Goal: Information Seeking & Learning: Learn about a topic

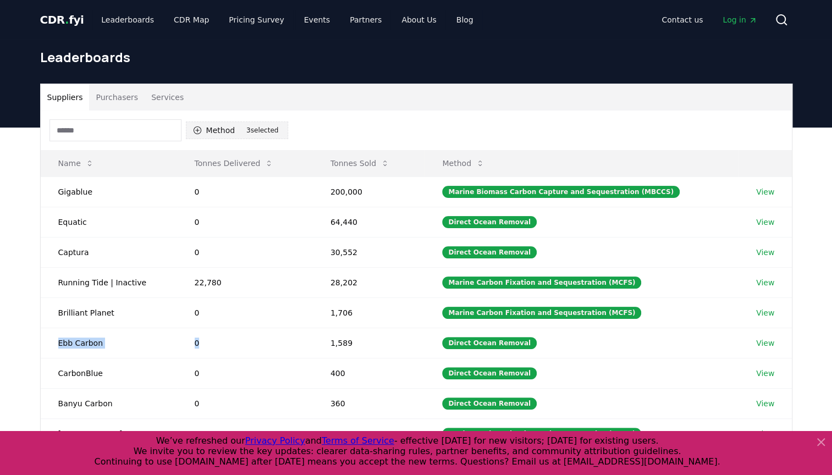
click at [218, 129] on button "Method 3 3 selected" at bounding box center [237, 130] width 103 height 18
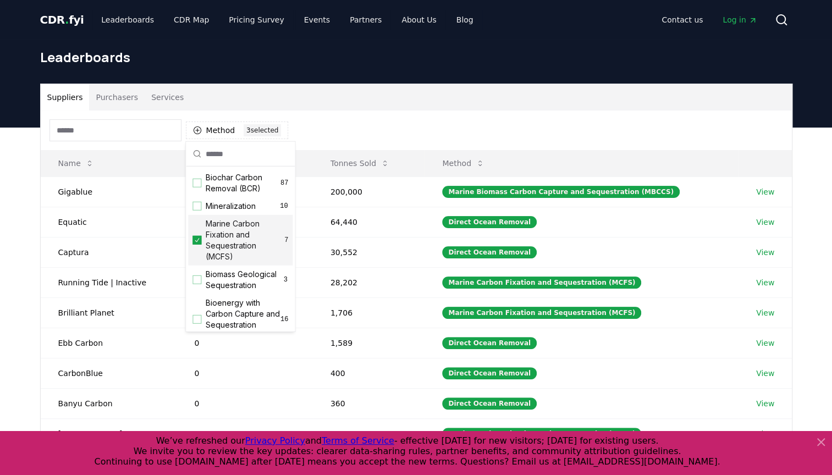
click at [201, 233] on div "Marine Carbon Fixation and Sequestration (MCFS) 7" at bounding box center [240, 240] width 104 height 51
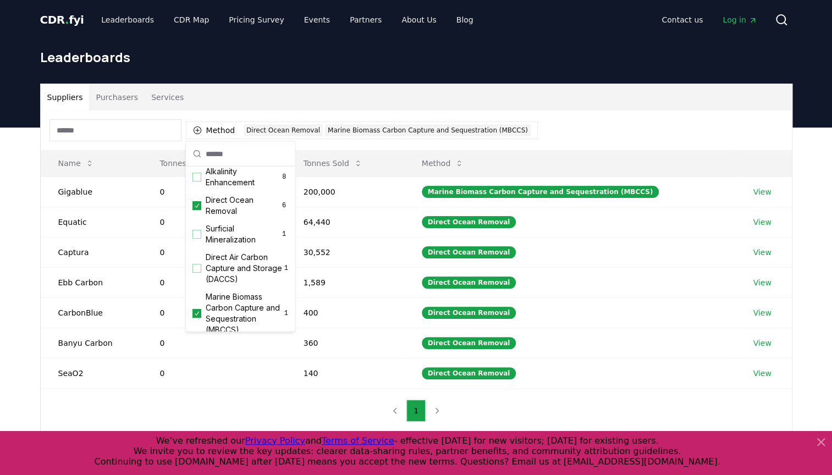
scroll to position [377, 0]
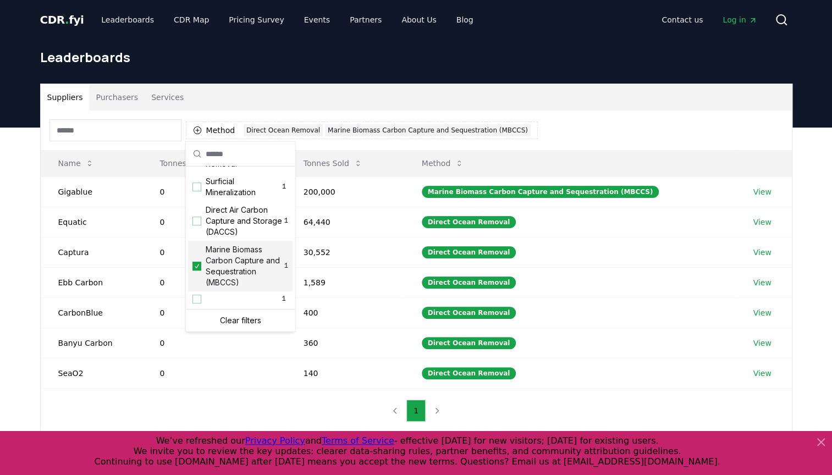
click at [198, 268] on icon "Suggestions" at bounding box center [197, 266] width 8 height 9
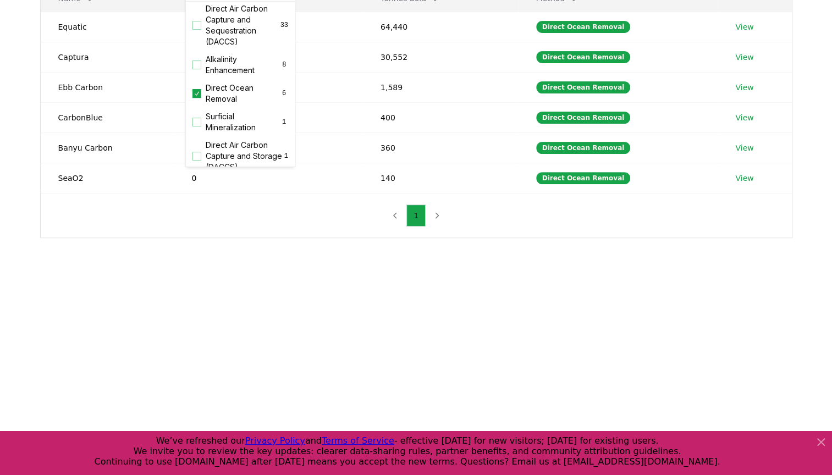
scroll to position [275, 0]
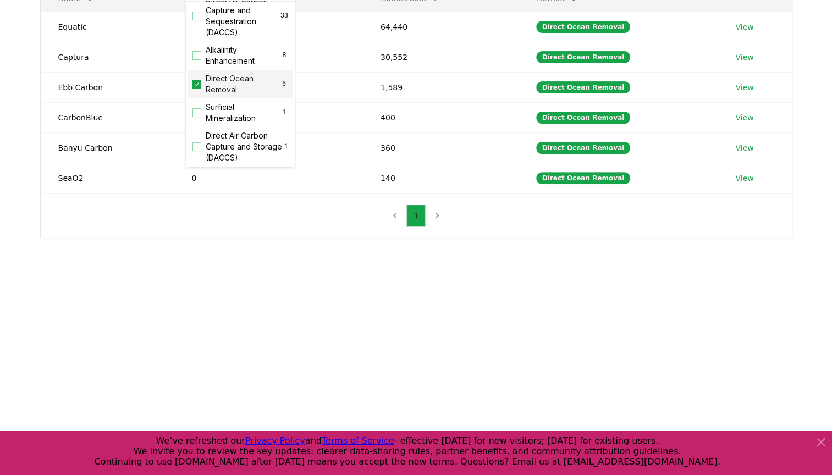
click at [197, 88] on icon "Suggestions" at bounding box center [197, 84] width 8 height 9
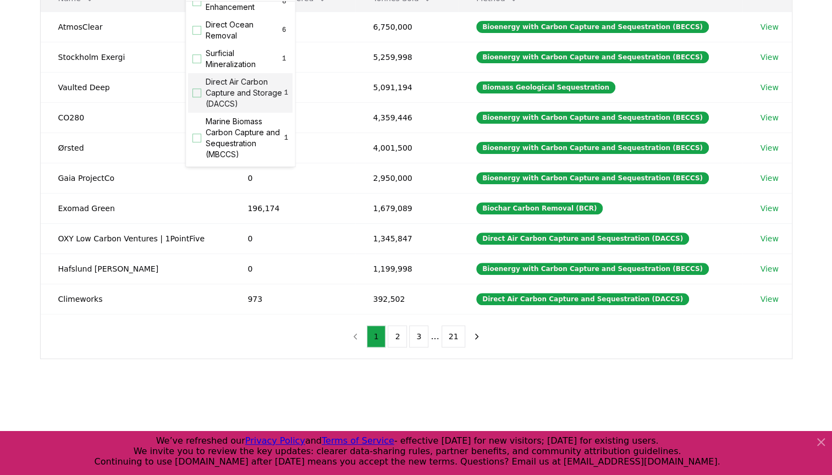
scroll to position [330, 0]
click at [256, 108] on span "Direct Air Carbon Capture and Storage (DACCS)" at bounding box center [245, 91] width 79 height 33
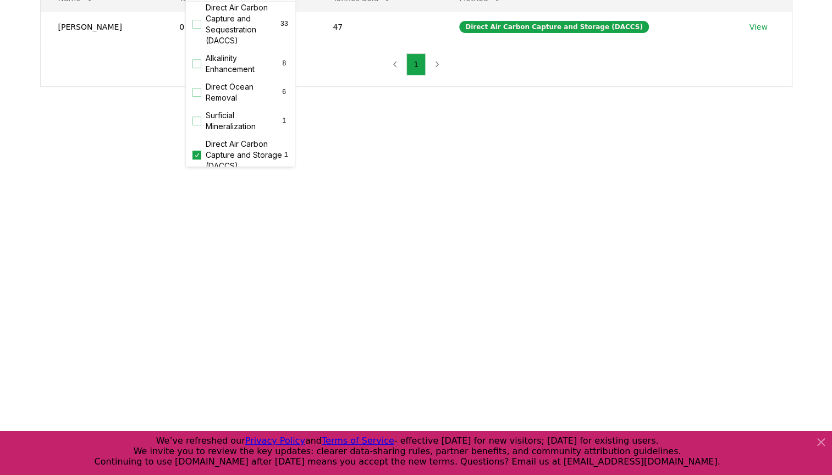
scroll to position [212, 0]
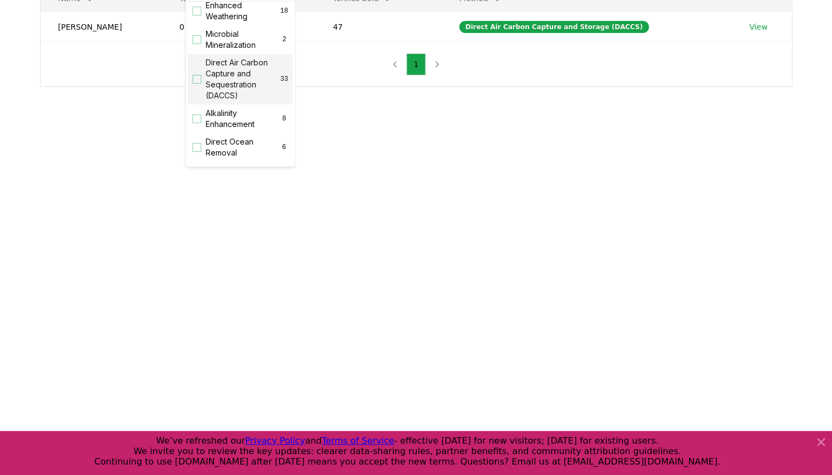
click at [243, 101] on span "Direct Air Carbon Capture and Sequestration (DACCS)" at bounding box center [243, 79] width 75 height 44
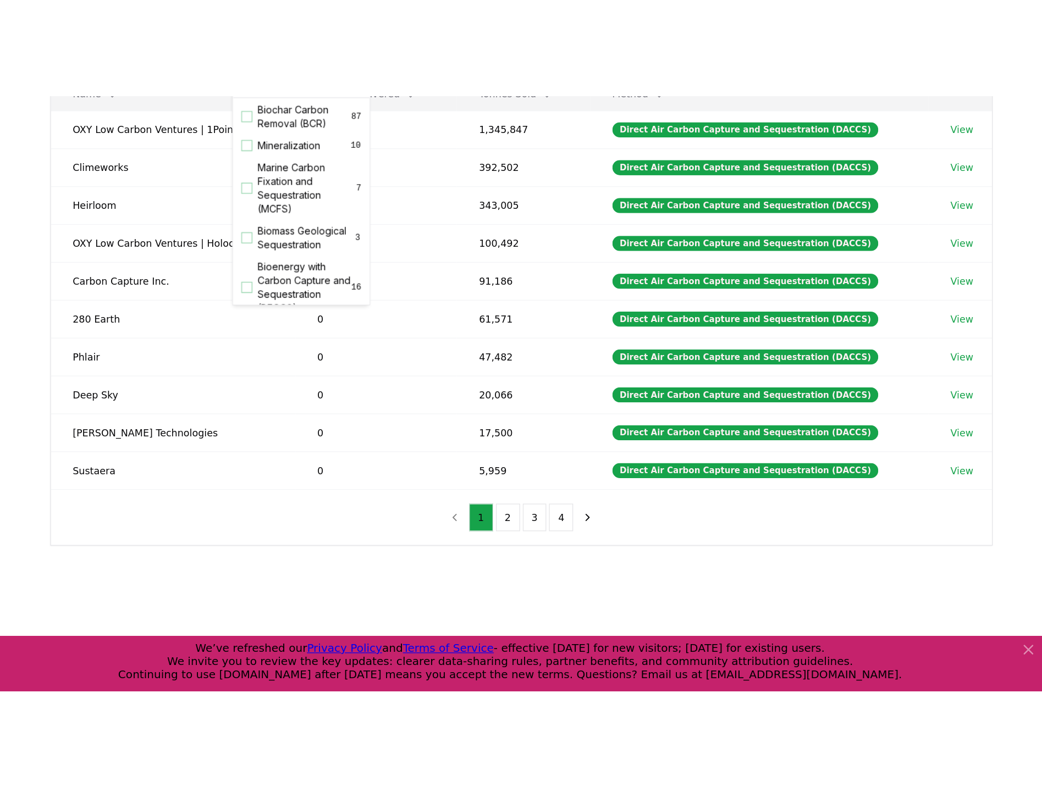
scroll to position [0, 0]
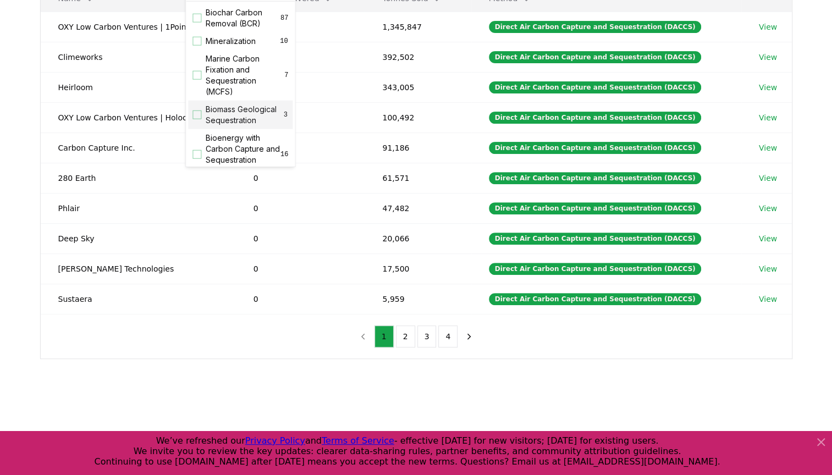
click at [0, 88] on html "CDR . fyi Leaderboards CDR Map Pricing Survey Events Partners About Us Blog Con…" at bounding box center [416, 224] width 832 height 778
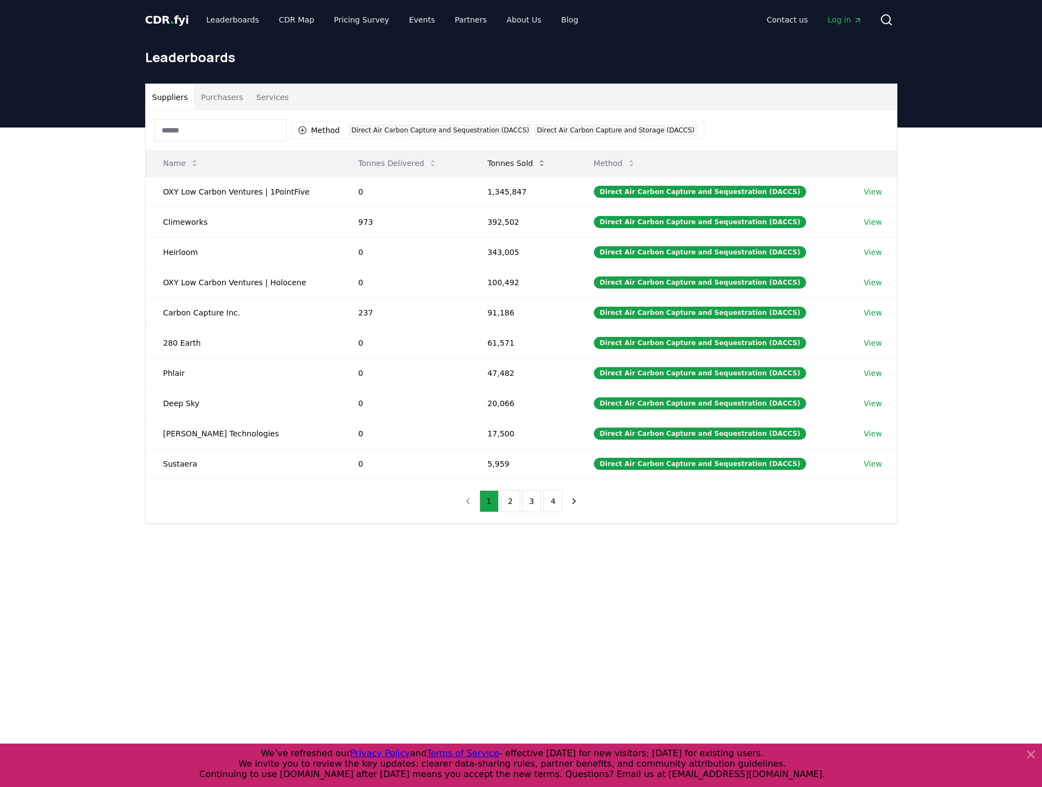
click at [541, 165] on icon at bounding box center [541, 163] width 9 height 9
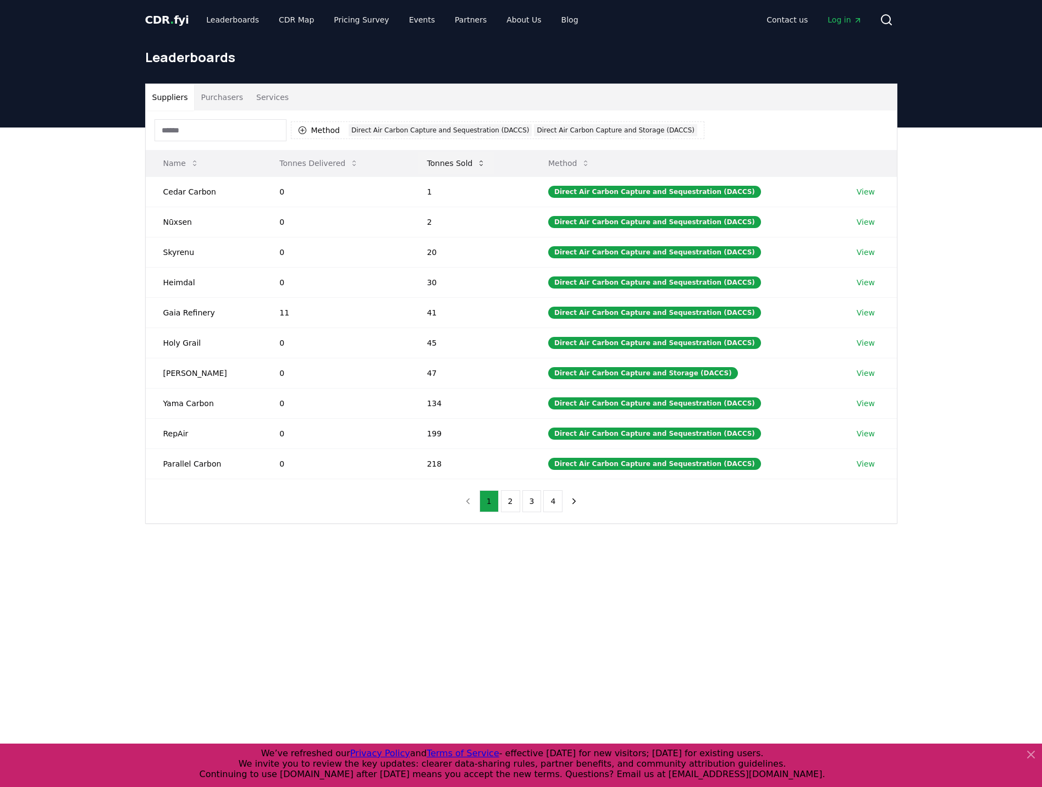
click at [541, 165] on th "Method" at bounding box center [684, 163] width 308 height 26
click at [483, 167] on icon at bounding box center [481, 163] width 9 height 9
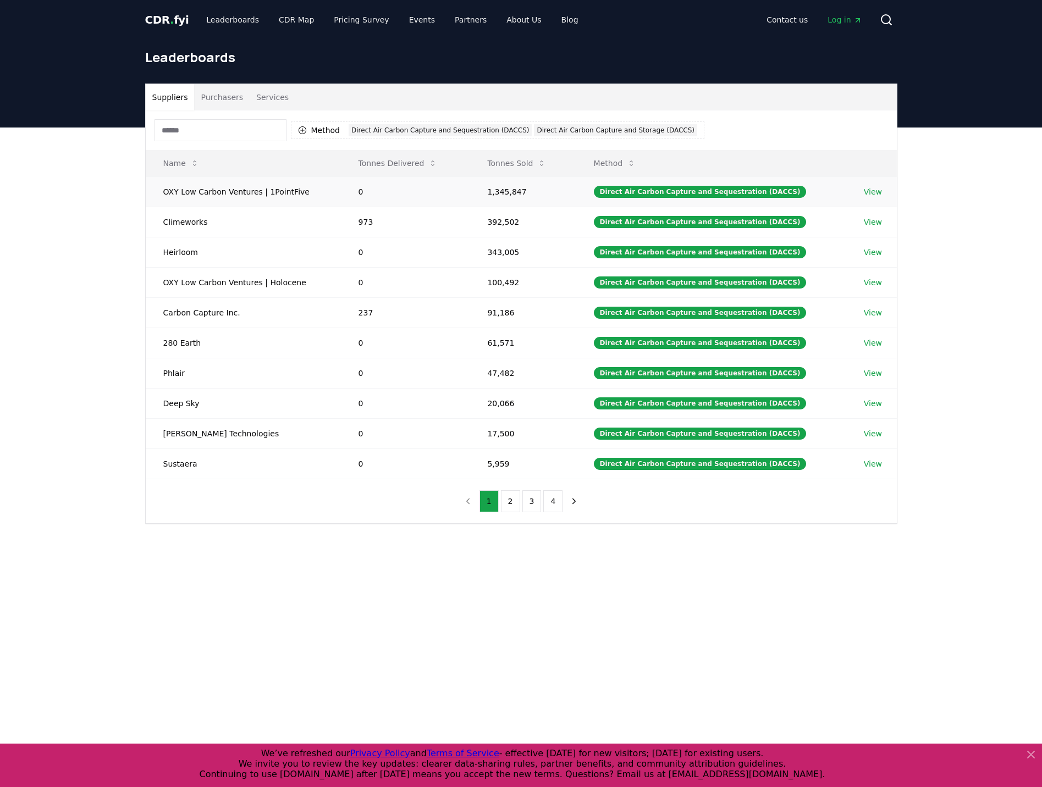
click at [492, 196] on td "1,345,847" at bounding box center [522, 191] width 106 height 30
drag, startPoint x: 492, startPoint y: 196, endPoint x: 558, endPoint y: 197, distance: 66.0
click at [558, 197] on td "1,345,847" at bounding box center [522, 191] width 106 height 30
drag, startPoint x: 558, startPoint y: 197, endPoint x: 527, endPoint y: 213, distance: 35.6
click at [527, 213] on td "392,502" at bounding box center [522, 222] width 106 height 30
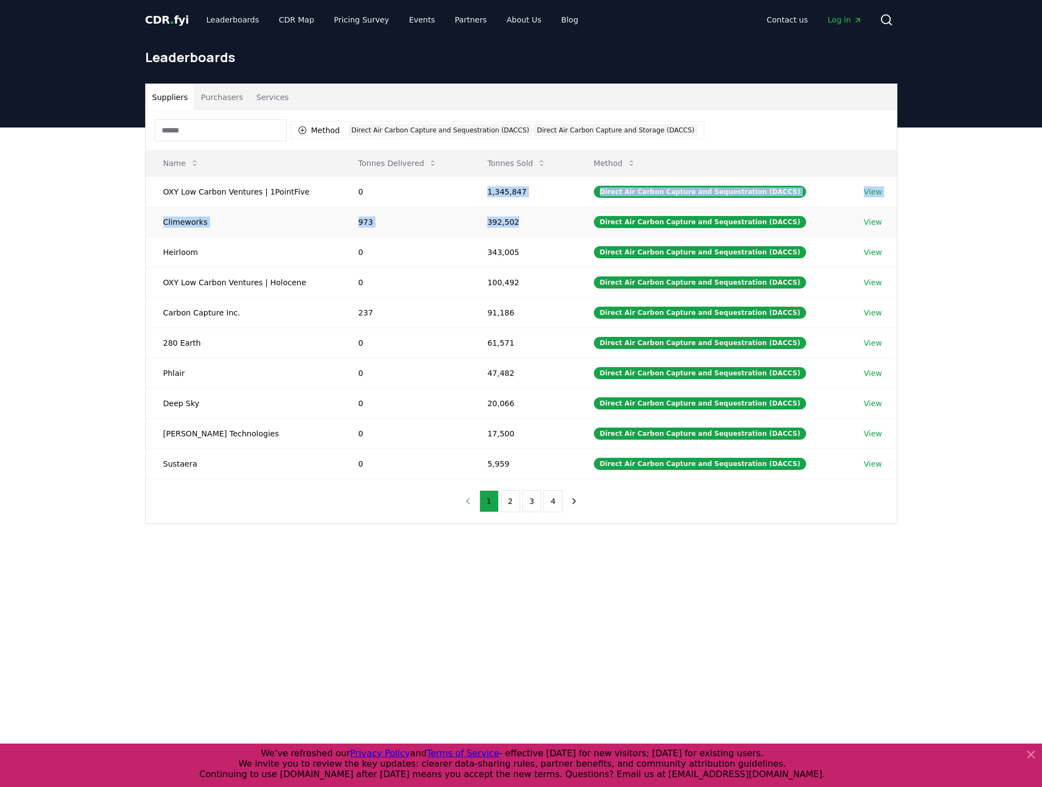
drag, startPoint x: 491, startPoint y: 189, endPoint x: 520, endPoint y: 231, distance: 50.9
click at [520, 231] on tbody "OXY Low Carbon Ventures | 1PointFive 0 1,345,847 Direct Air Carbon Capture and …" at bounding box center [521, 327] width 751 height 302
drag, startPoint x: 520, startPoint y: 231, endPoint x: 491, endPoint y: 238, distance: 30.0
click at [491, 238] on td "343,005" at bounding box center [522, 252] width 106 height 30
drag, startPoint x: 495, startPoint y: 259, endPoint x: 549, endPoint y: 256, distance: 53.9
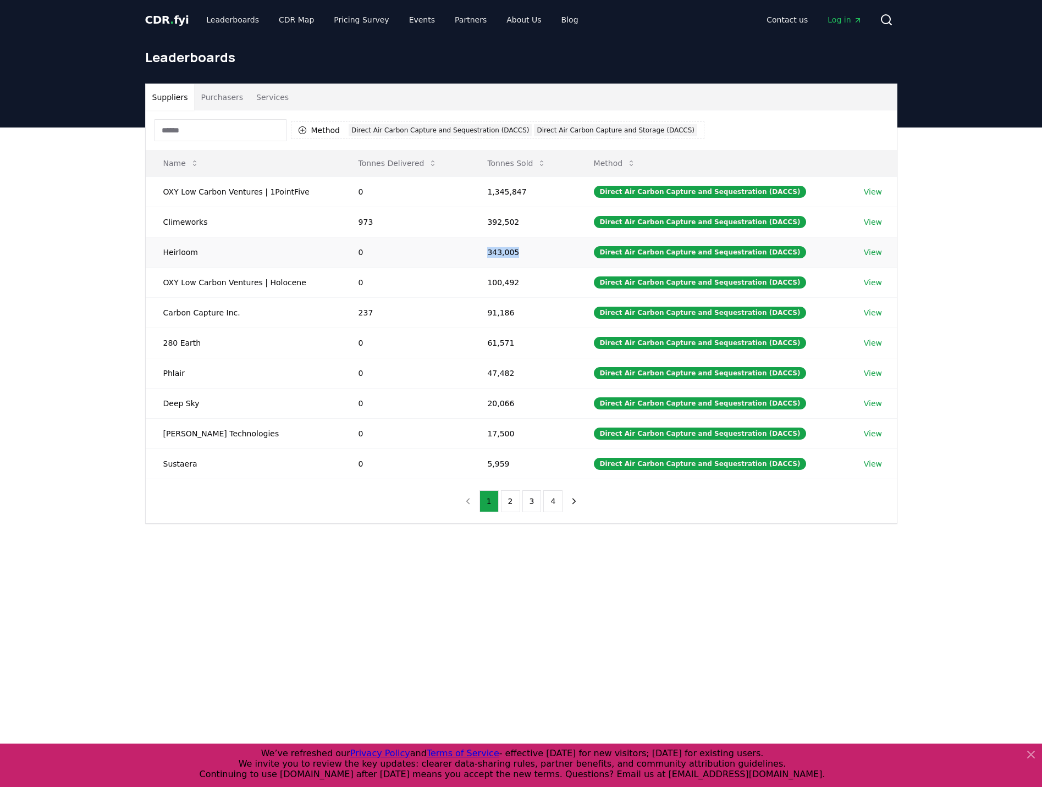
click at [549, 256] on td "343,005" at bounding box center [522, 252] width 106 height 30
drag, startPoint x: 549, startPoint y: 256, endPoint x: 555, endPoint y: 289, distance: 33.0
click at [555, 289] on td "100,492" at bounding box center [522, 282] width 106 height 30
drag, startPoint x: 555, startPoint y: 289, endPoint x: 550, endPoint y: 355, distance: 66.1
click at [550, 355] on tbody "OXY Low Carbon Ventures | 1PointFive 0 1,345,847 Direct Air Carbon Capture and …" at bounding box center [521, 327] width 751 height 302
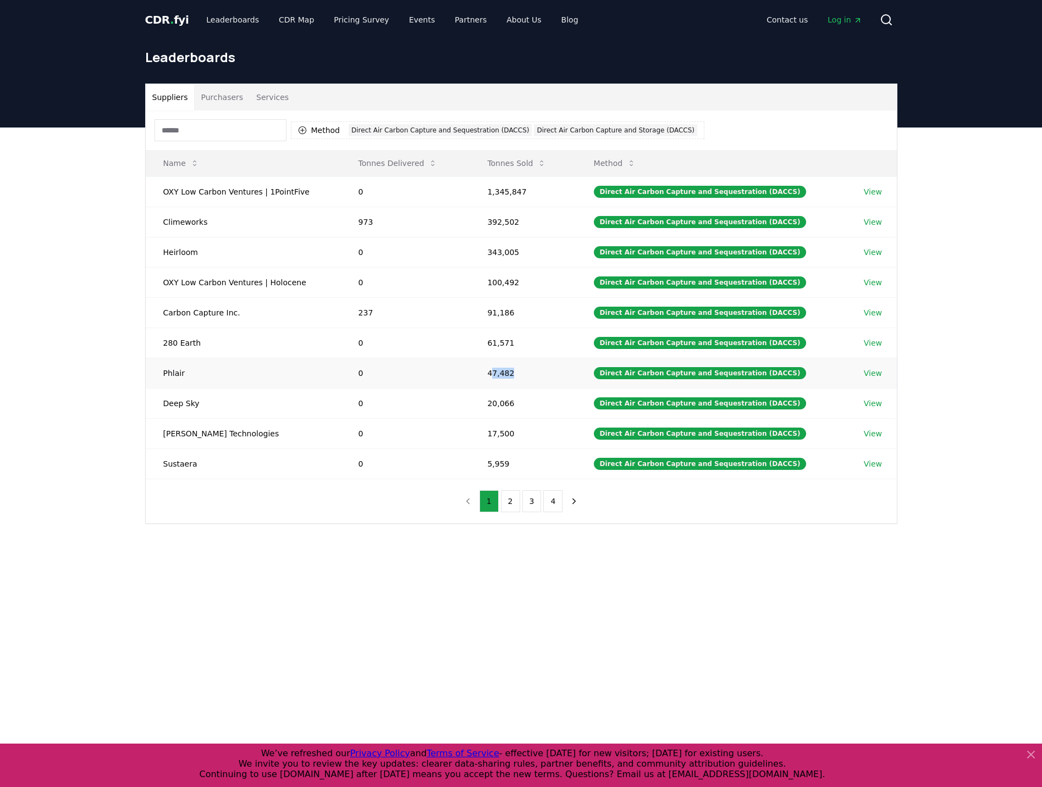
drag, startPoint x: 550, startPoint y: 355, endPoint x: 548, endPoint y: 370, distance: 16.1
click at [548, 370] on td "47,482" at bounding box center [522, 373] width 106 height 30
drag, startPoint x: 508, startPoint y: 497, endPoint x: 522, endPoint y: 450, distance: 49.2
click at [522, 450] on div "Method 2 Direct Air Carbon Capture and Sequestration (DACCS) Direct Air Carbon …" at bounding box center [521, 316] width 751 height 413
drag, startPoint x: 490, startPoint y: 189, endPoint x: 575, endPoint y: 217, distance: 90.4
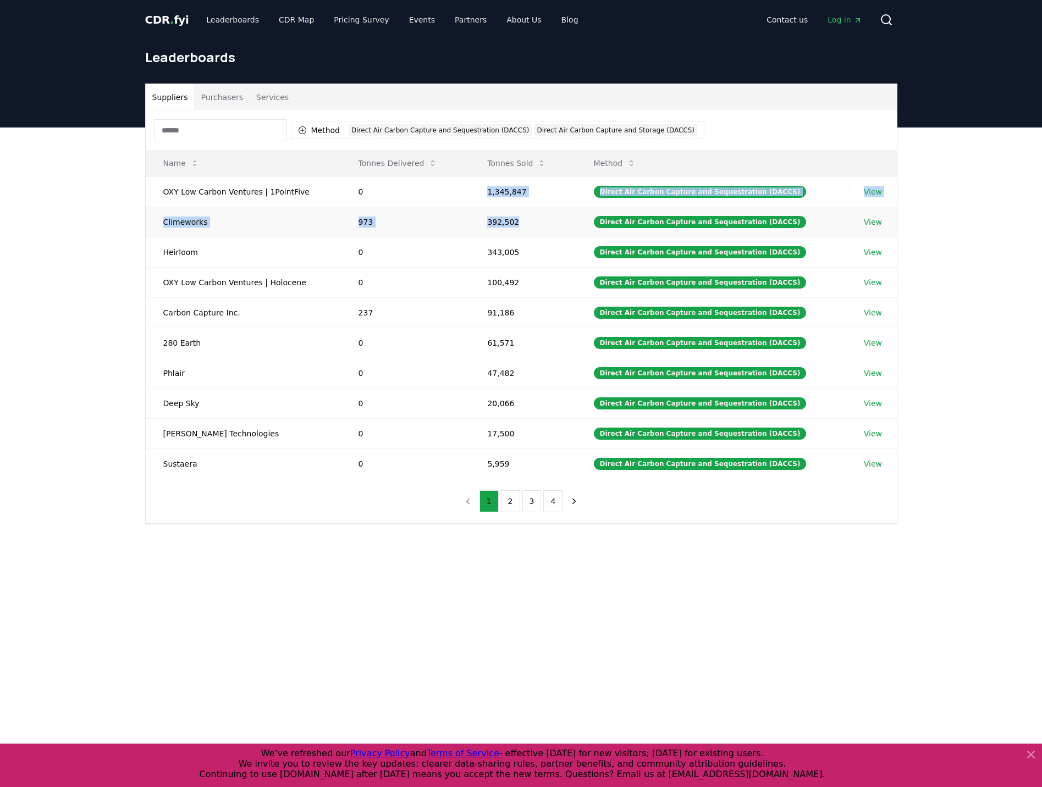
click at [575, 217] on tbody "OXY Low Carbon Ventures | 1PointFive 0 1,345,847 Direct Air Carbon Capture and …" at bounding box center [521, 327] width 751 height 302
drag, startPoint x: 575, startPoint y: 217, endPoint x: 561, endPoint y: 228, distance: 18.1
click at [561, 229] on td "392,502" at bounding box center [522, 222] width 106 height 30
drag, startPoint x: 492, startPoint y: 253, endPoint x: 535, endPoint y: 254, distance: 42.3
click at [535, 254] on td "343,005" at bounding box center [522, 252] width 106 height 30
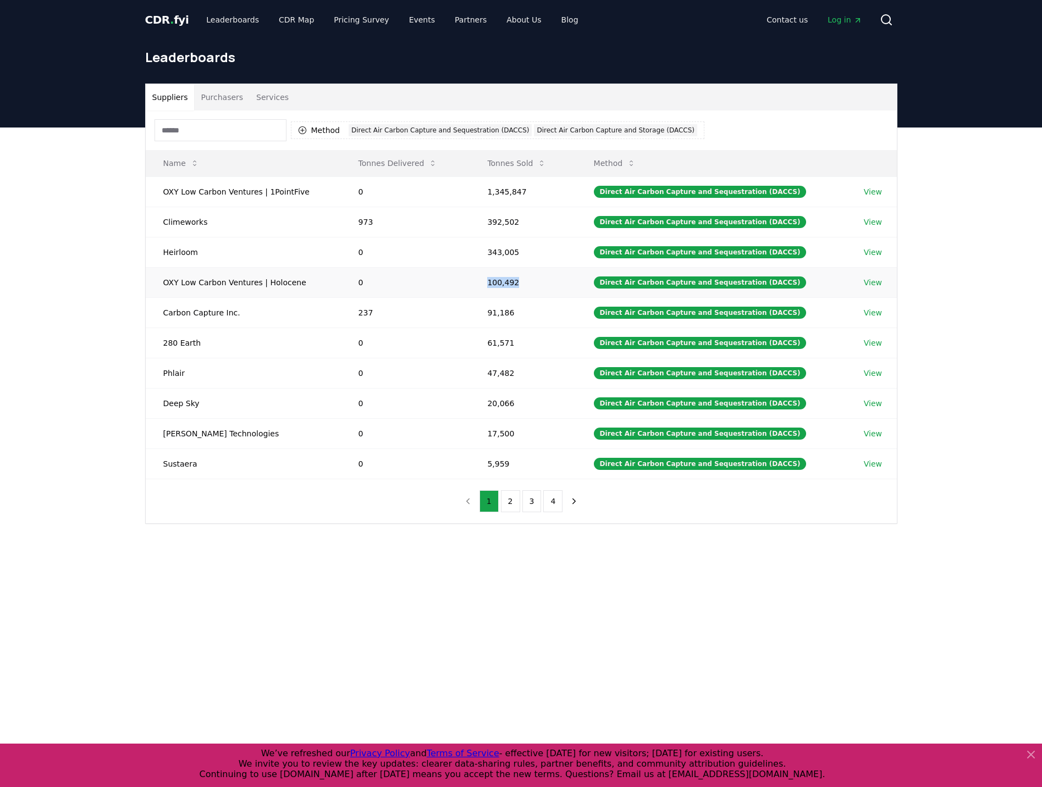
drag, startPoint x: 535, startPoint y: 254, endPoint x: 529, endPoint y: 285, distance: 31.4
click at [529, 285] on td "100,492" at bounding box center [522, 282] width 106 height 30
drag, startPoint x: 529, startPoint y: 285, endPoint x: 500, endPoint y: 331, distance: 54.6
click at [500, 331] on tbody "OXY Low Carbon Ventures | 1PointFive 0 1,345,847 Direct Air Carbon Capture and …" at bounding box center [521, 327] width 751 height 302
click at [431, 168] on button "Tonnes Delivered" at bounding box center [398, 163] width 97 height 22
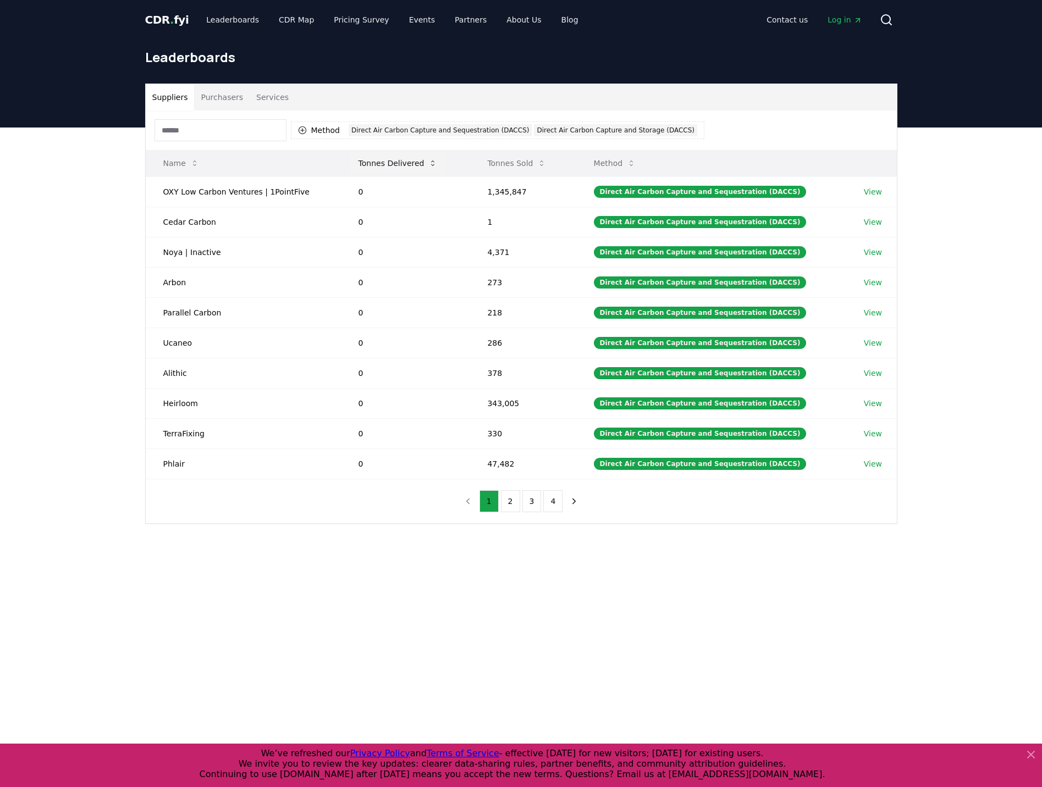
click at [431, 168] on button "Tonnes Delivered" at bounding box center [398, 163] width 97 height 22
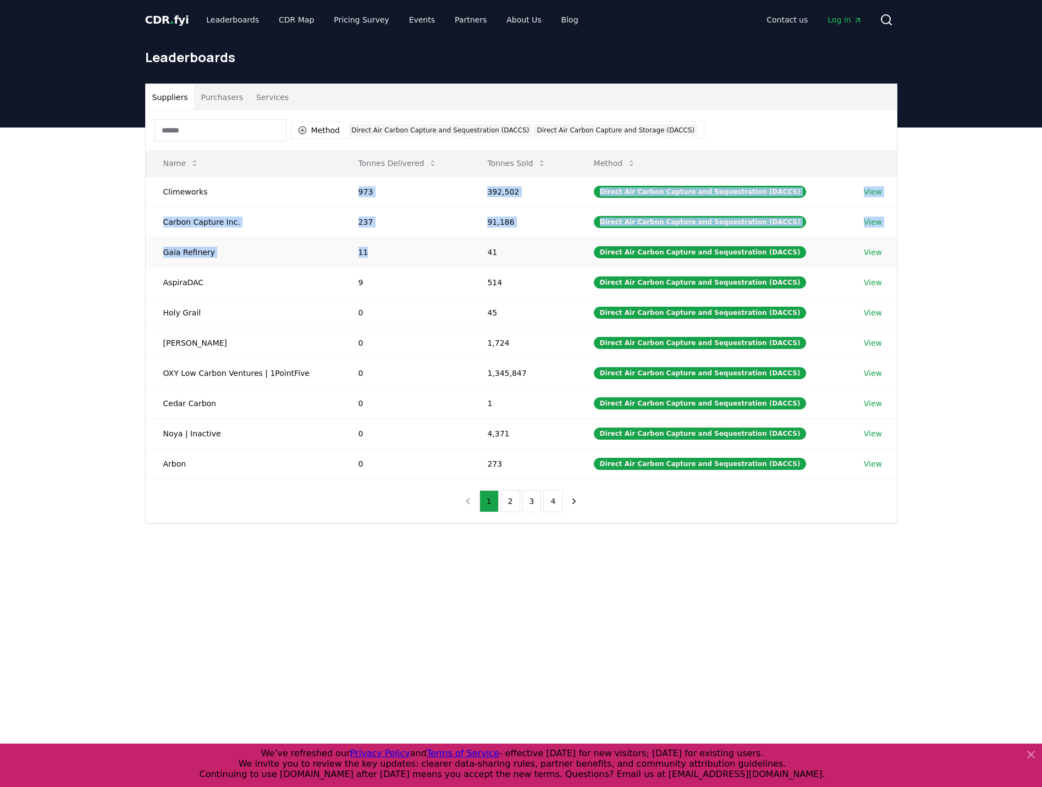
drag, startPoint x: 354, startPoint y: 188, endPoint x: 372, endPoint y: 244, distance: 58.8
click at [372, 244] on tbody "Climeworks 973 392,502 Direct Air Carbon Capture and Sequestration (DACCS) View…" at bounding box center [521, 327] width 751 height 302
drag, startPoint x: 372, startPoint y: 244, endPoint x: 370, endPoint y: 250, distance: 5.7
click at [370, 250] on td "11" at bounding box center [405, 252] width 129 height 30
drag, startPoint x: 368, startPoint y: 253, endPoint x: 355, endPoint y: 193, distance: 61.3
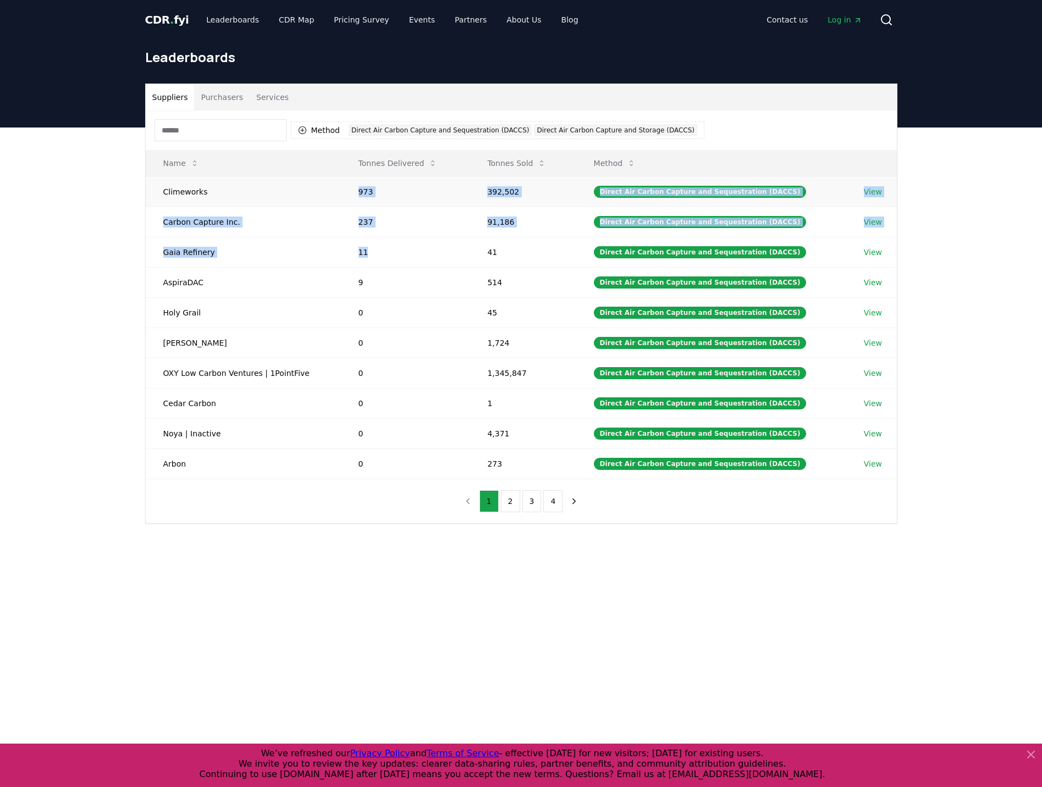
click at [355, 193] on tbody "Climeworks 973 392,502 Direct Air Carbon Capture and Sequestration (DACCS) View…" at bounding box center [521, 327] width 751 height 302
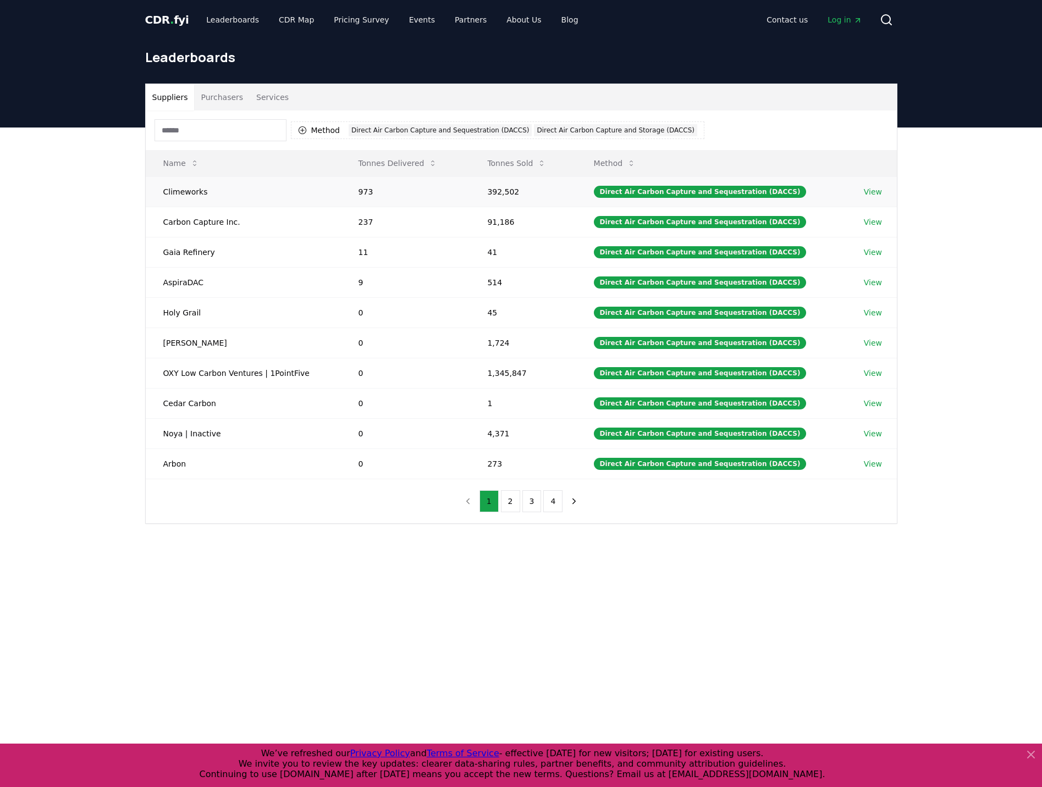
click at [276, 180] on td "Climeworks" at bounding box center [243, 191] width 195 height 30
click at [435, 165] on button "Tonnes Delivered" at bounding box center [398, 163] width 97 height 22
click at [436, 165] on button "Tonnes Delivered" at bounding box center [398, 163] width 97 height 22
click at [546, 164] on icon at bounding box center [541, 163] width 9 height 9
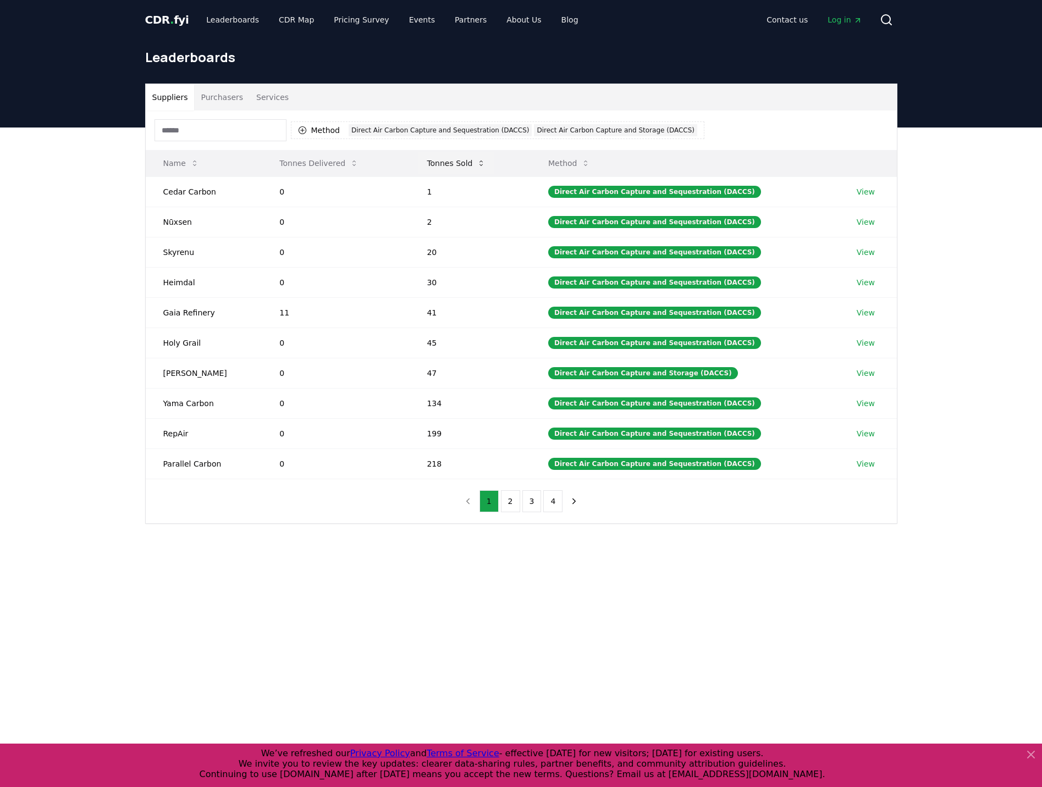
click at [480, 157] on button "Tonnes Sold" at bounding box center [456, 163] width 76 height 22
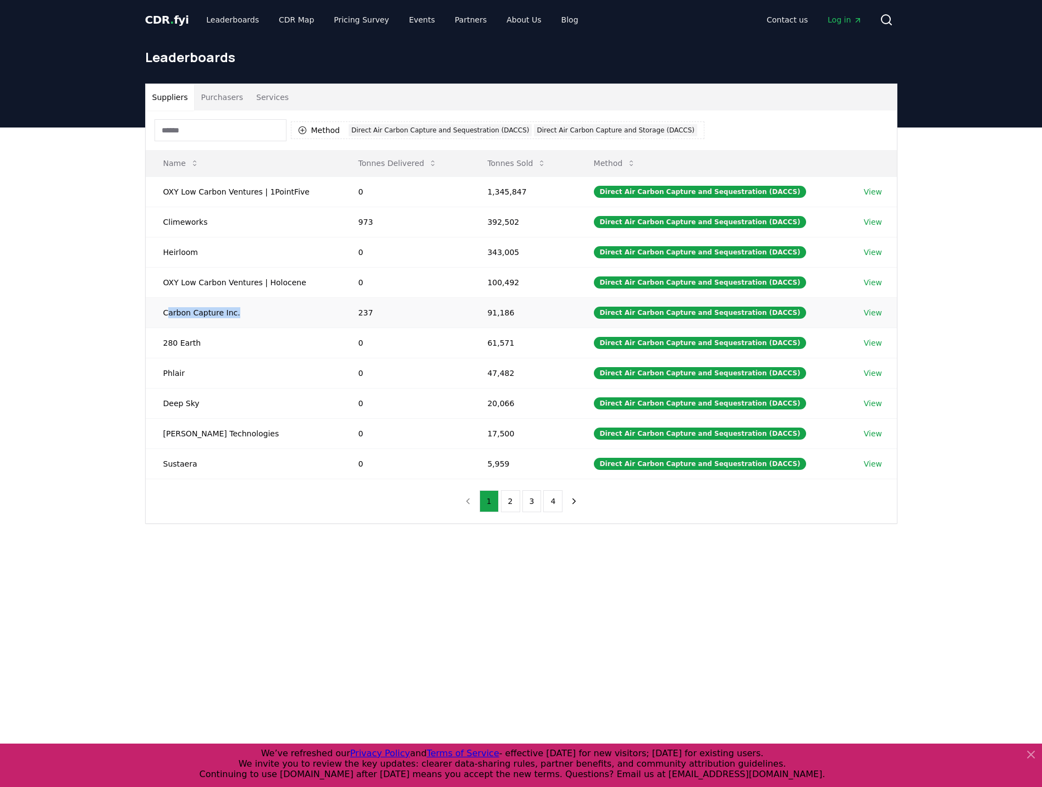
drag, startPoint x: 166, startPoint y: 313, endPoint x: 234, endPoint y: 311, distance: 68.2
click at [234, 311] on td "Carbon Capture Inc." at bounding box center [243, 312] width 195 height 30
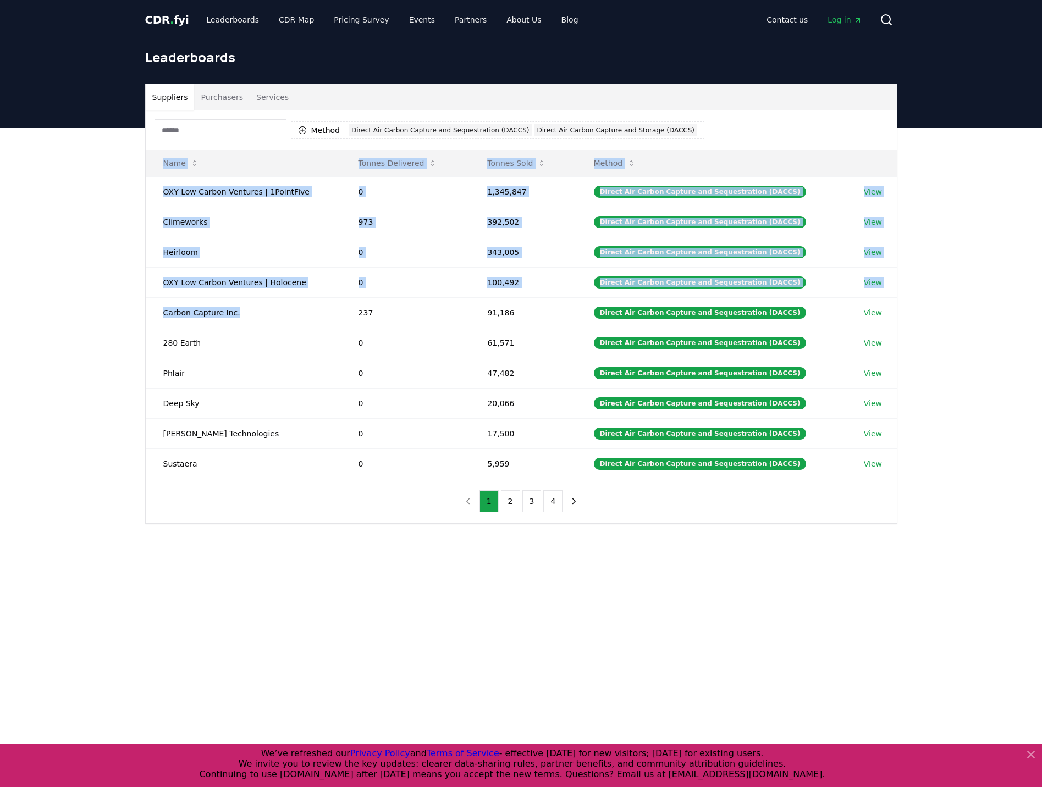
drag, startPoint x: 234, startPoint y: 311, endPoint x: 136, endPoint y: 313, distance: 97.9
click at [136, 313] on div "Suppliers Purchasers Services Method 2 Direct Air Carbon Capture and Sequestrat…" at bounding box center [521, 304] width 770 height 440
click at [147, 314] on td "Carbon Capture Inc." at bounding box center [243, 312] width 195 height 30
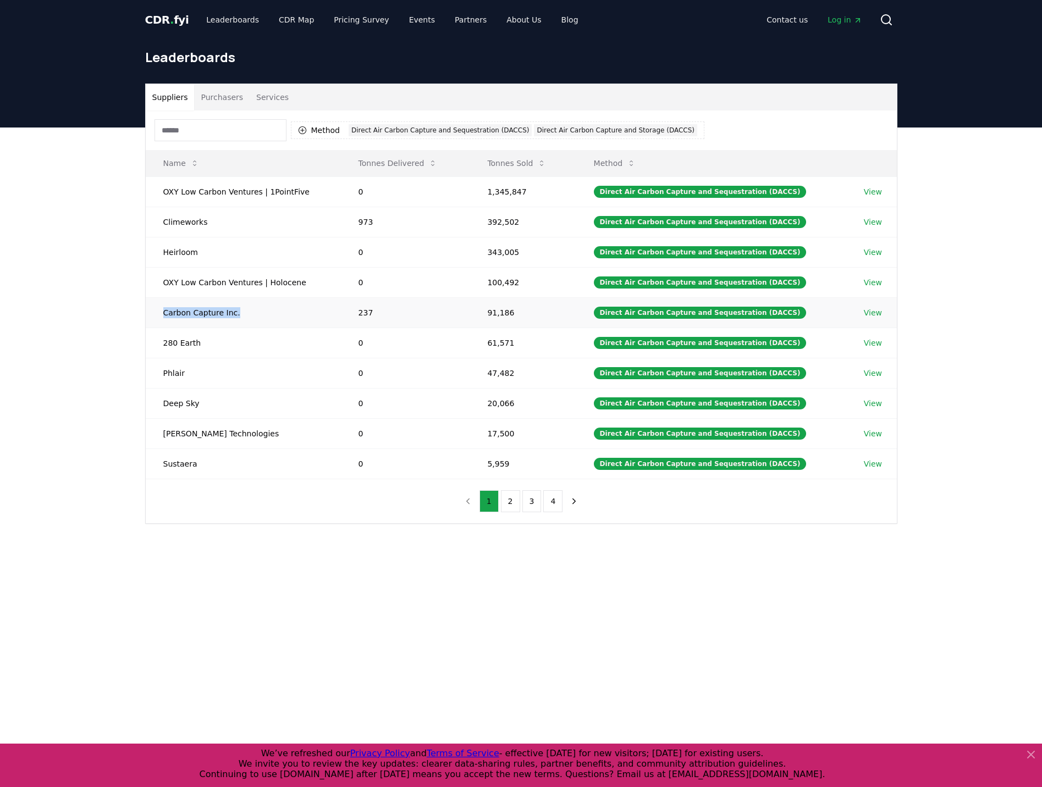
drag, startPoint x: 147, startPoint y: 314, endPoint x: 310, endPoint y: 322, distance: 163.4
click at [310, 322] on td "Carbon Capture Inc." at bounding box center [243, 312] width 195 height 30
click at [199, 341] on td "280 Earth" at bounding box center [243, 343] width 195 height 30
drag, startPoint x: 193, startPoint y: 370, endPoint x: 154, endPoint y: 373, distance: 39.1
click at [154, 373] on td "Phlair" at bounding box center [243, 373] width 195 height 30
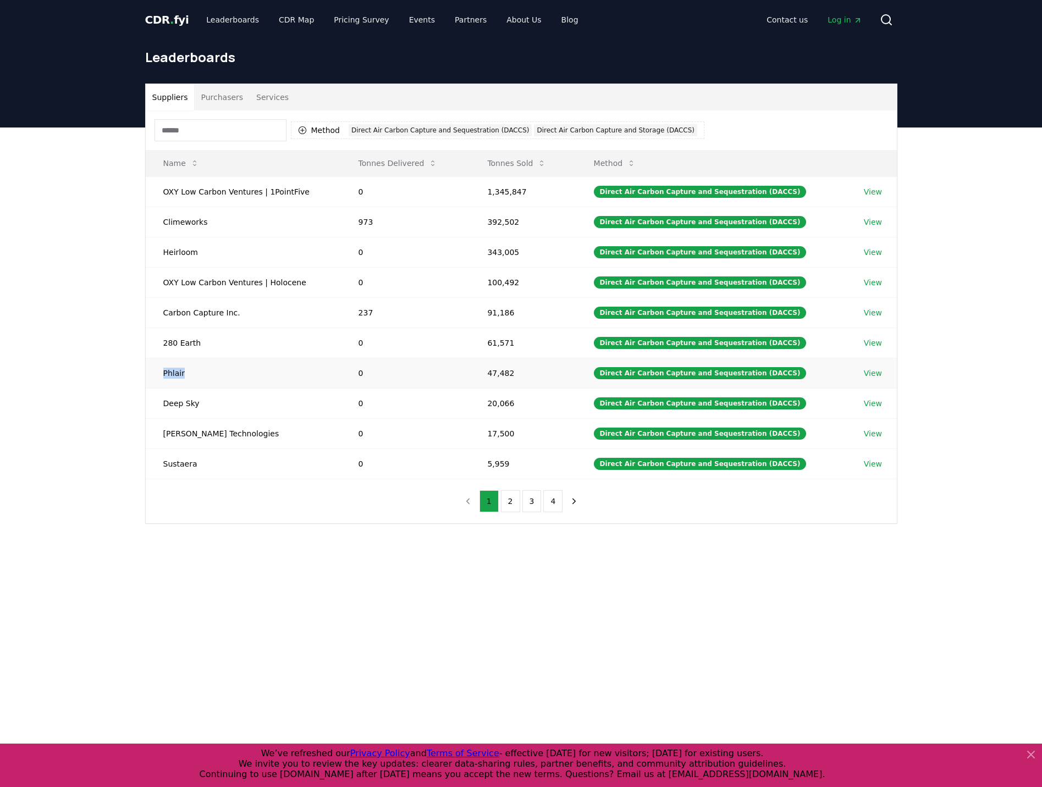
copy td "Phlair"
